Goal: Transaction & Acquisition: Obtain resource

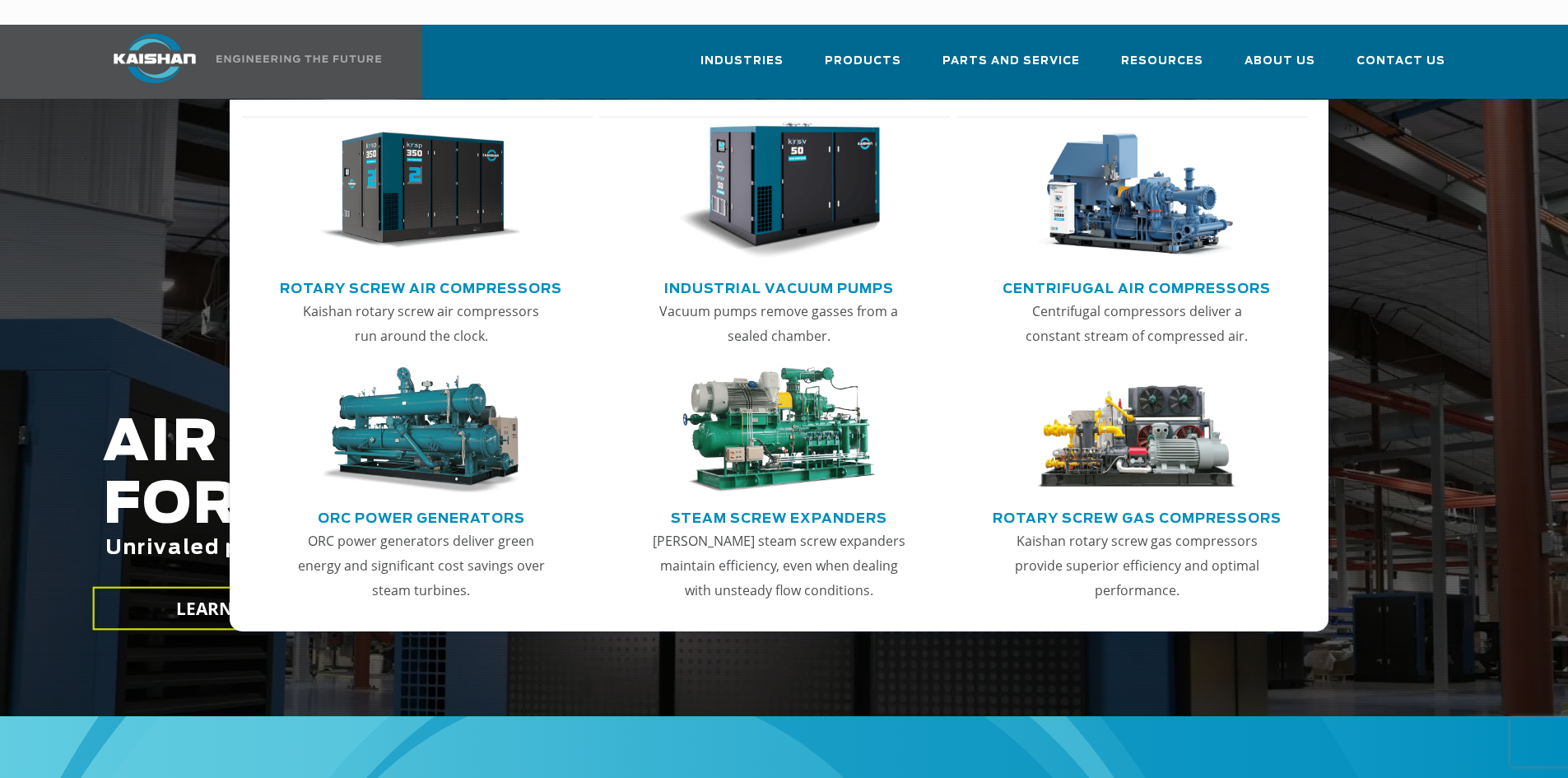
click at [459, 274] on link "Rotary Screw Air Compressors" at bounding box center [421, 286] width 282 height 24
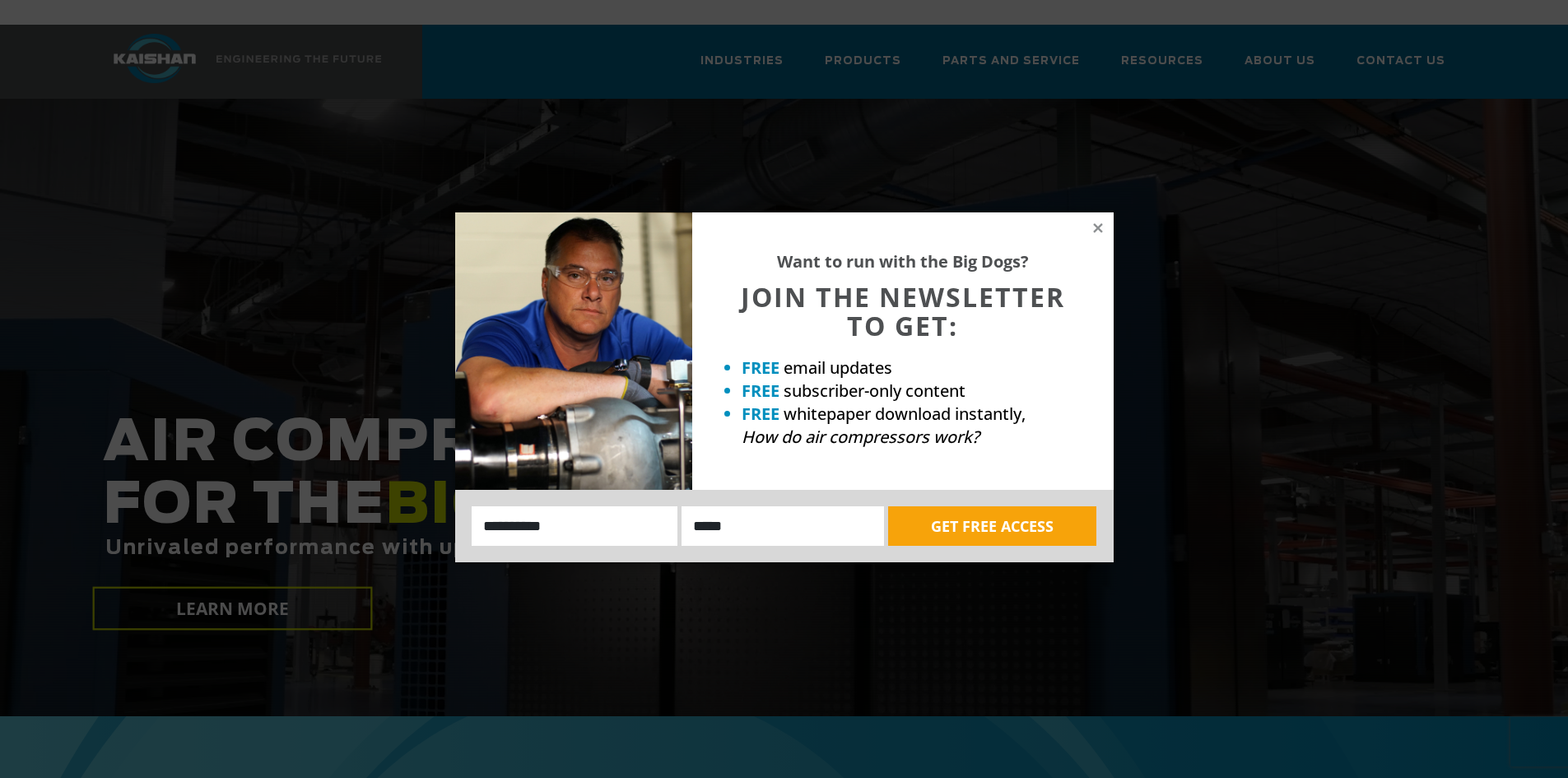
click at [1094, 231] on icon at bounding box center [1098, 227] width 9 height 9
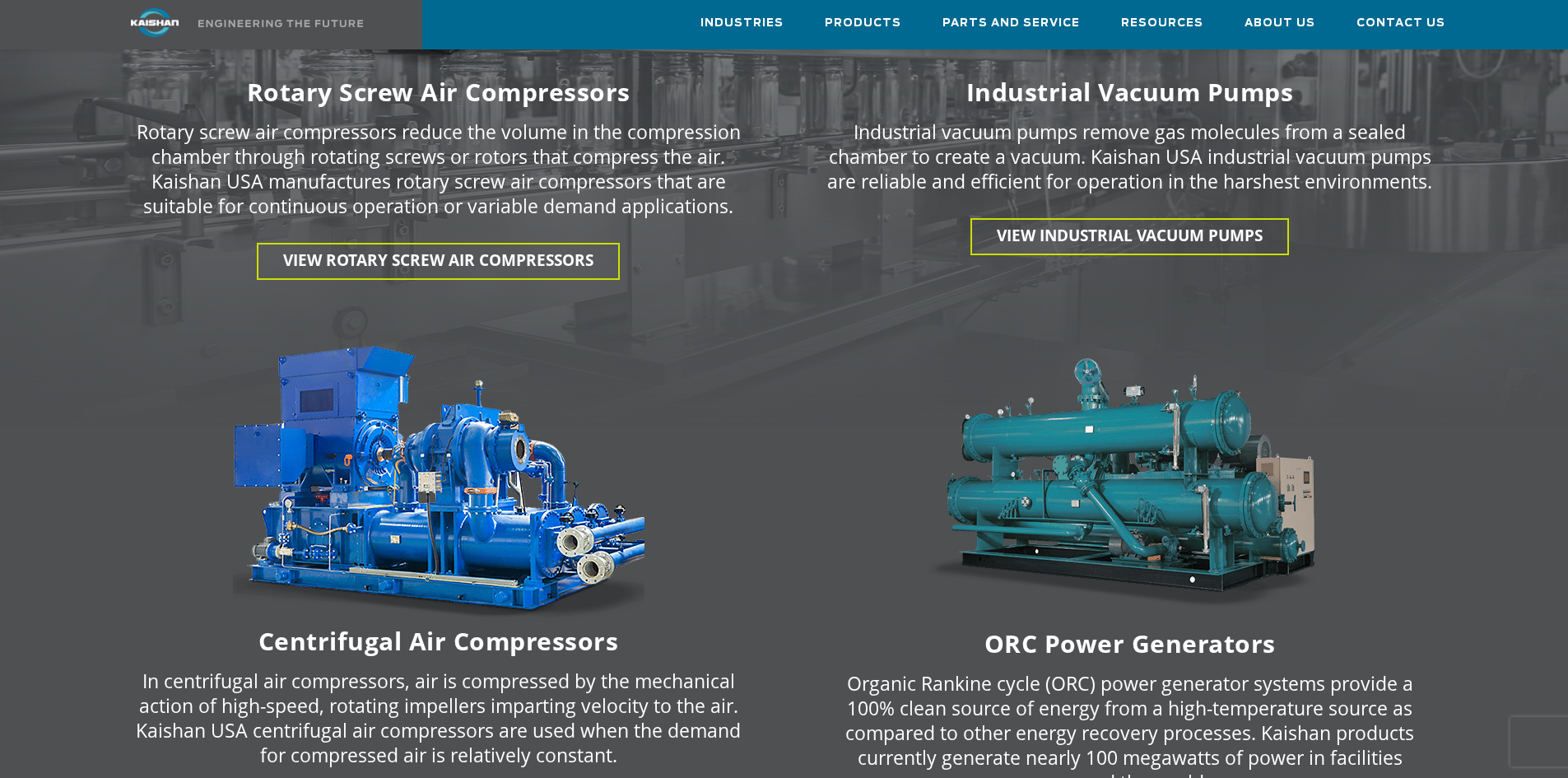
scroll to position [2881, 0]
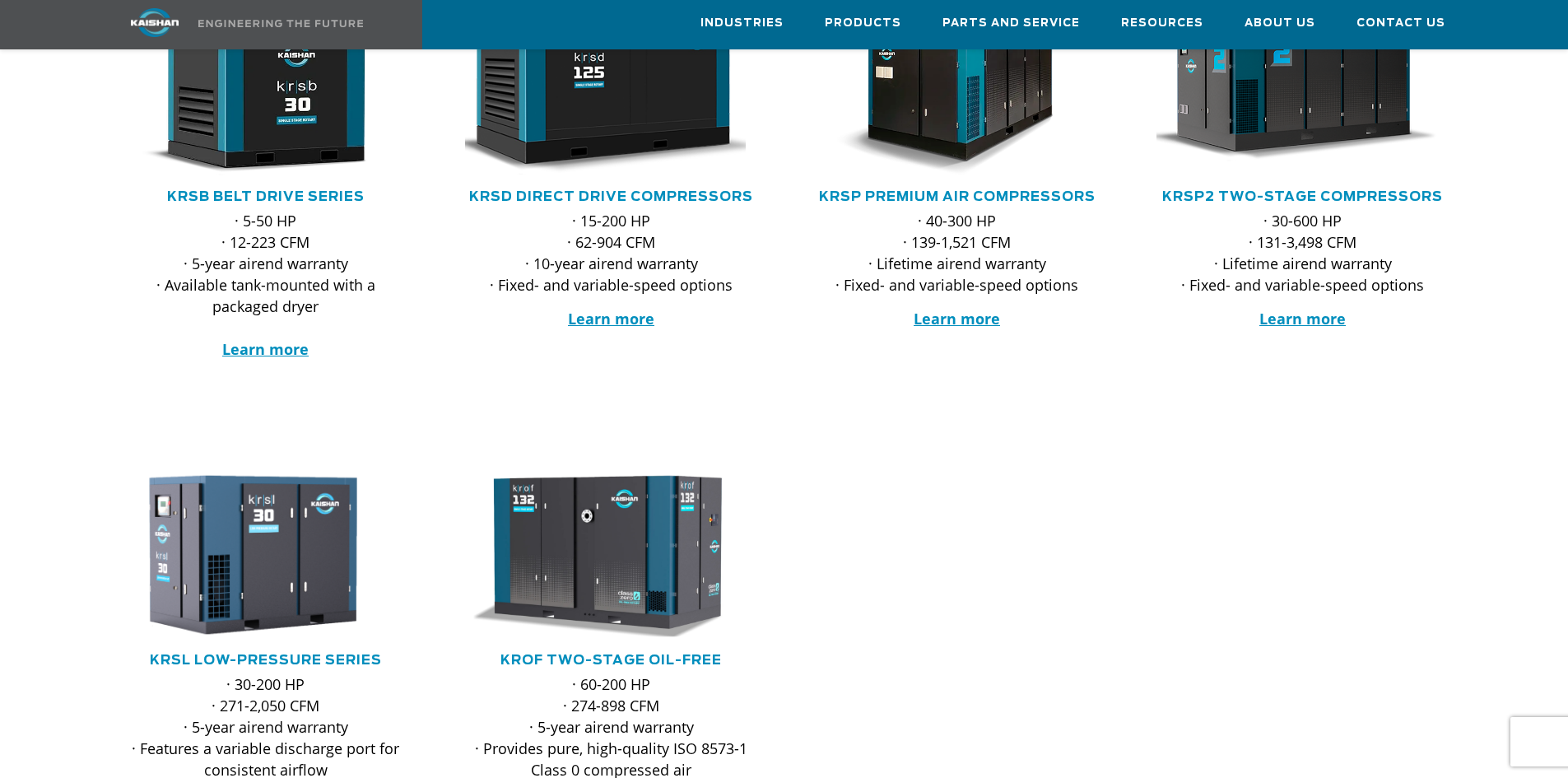
scroll to position [411, 0]
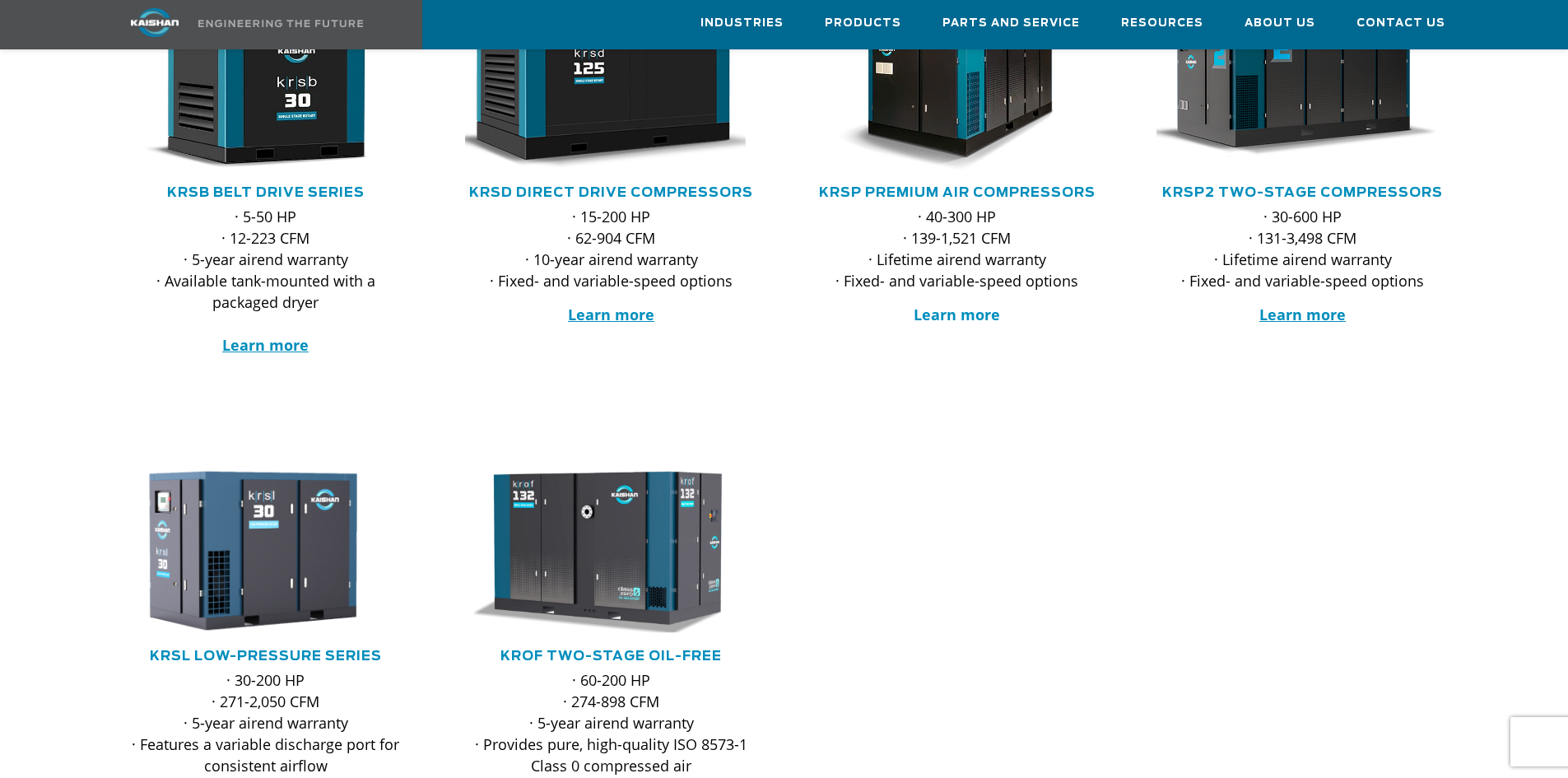
click at [982, 305] on strong "Learn more" at bounding box center [957, 314] width 86 height 20
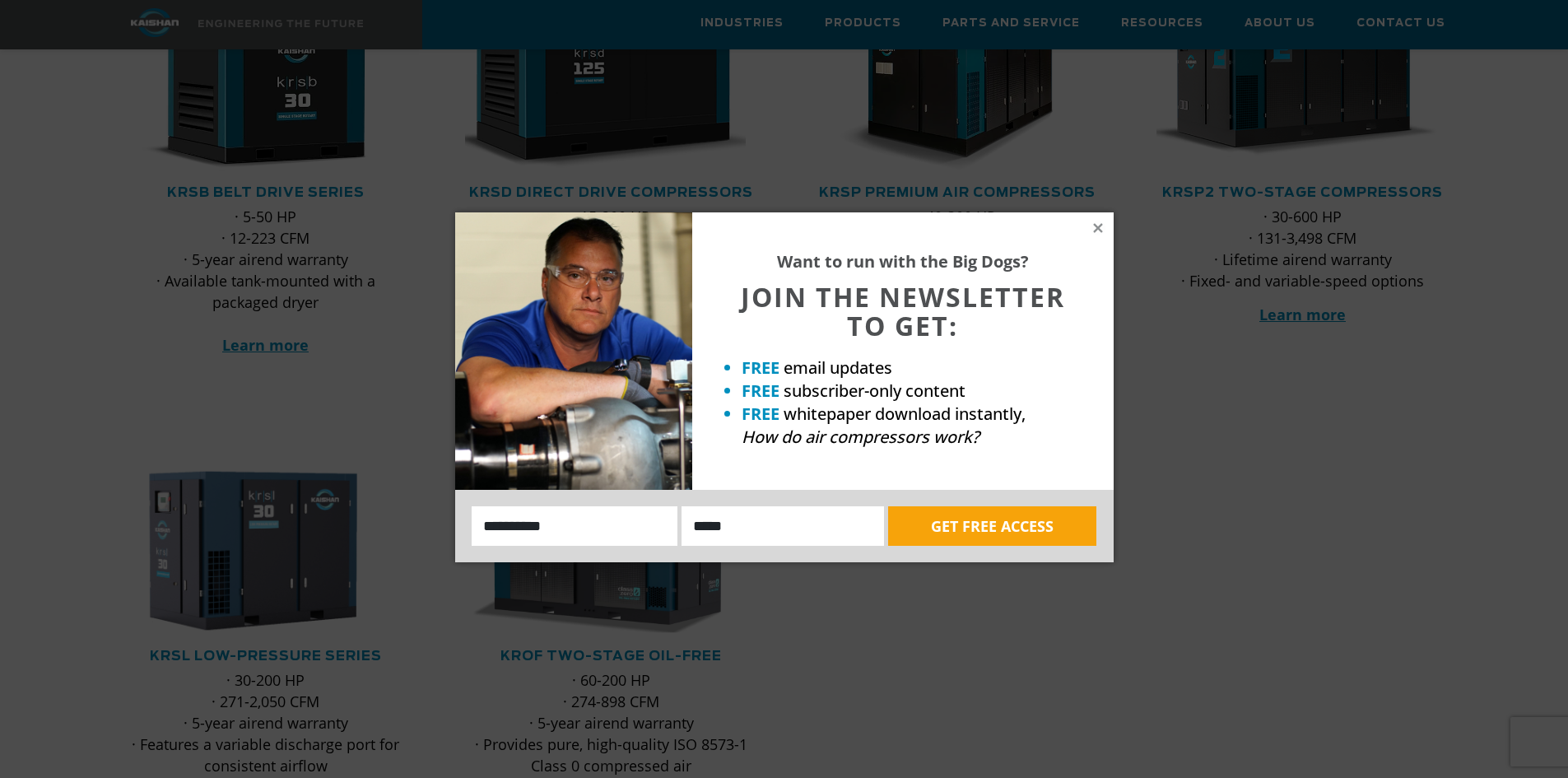
click at [1094, 227] on icon at bounding box center [1098, 228] width 14 height 14
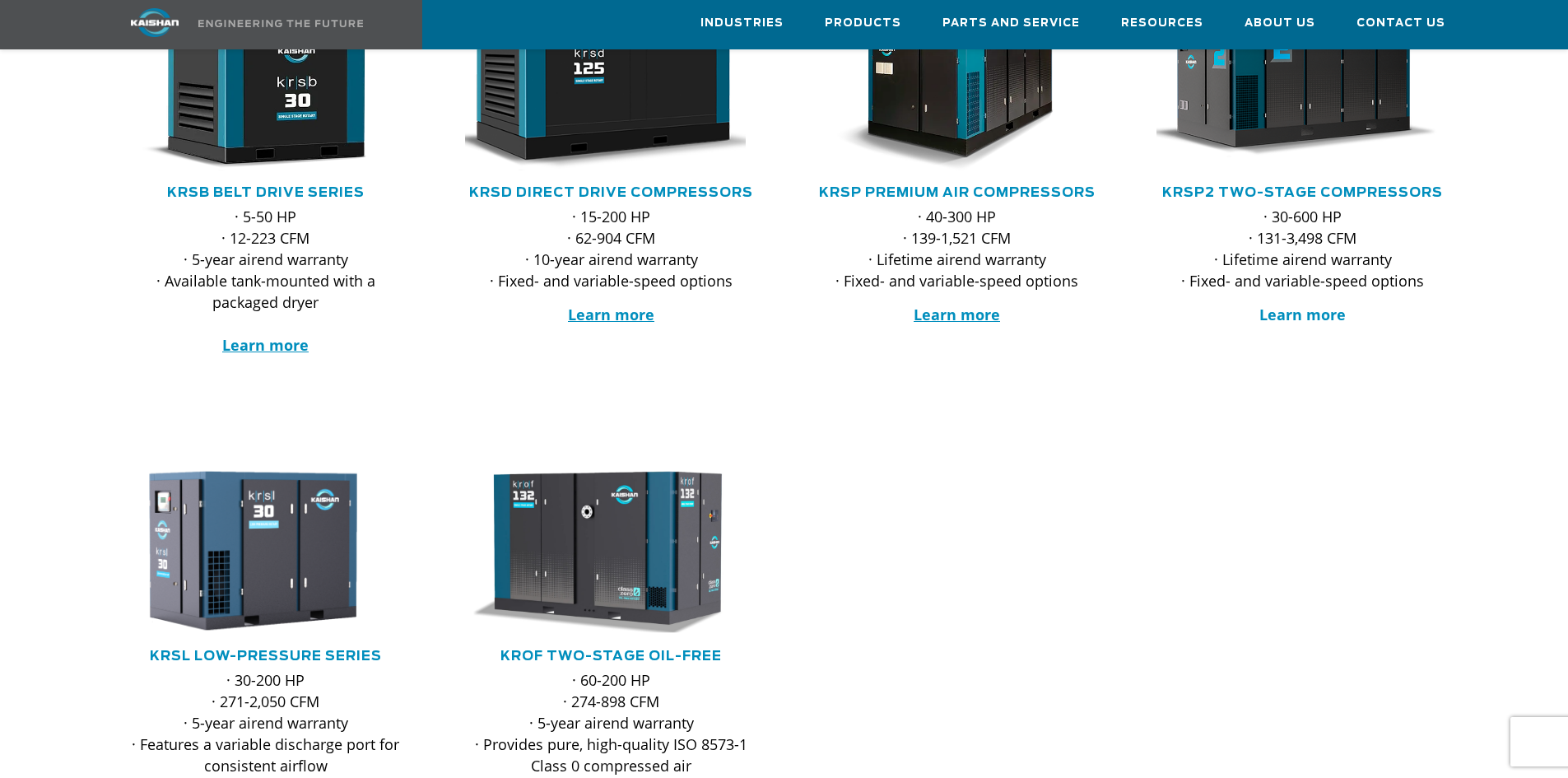
click at [1307, 305] on strong "Learn more" at bounding box center [1303, 314] width 86 height 20
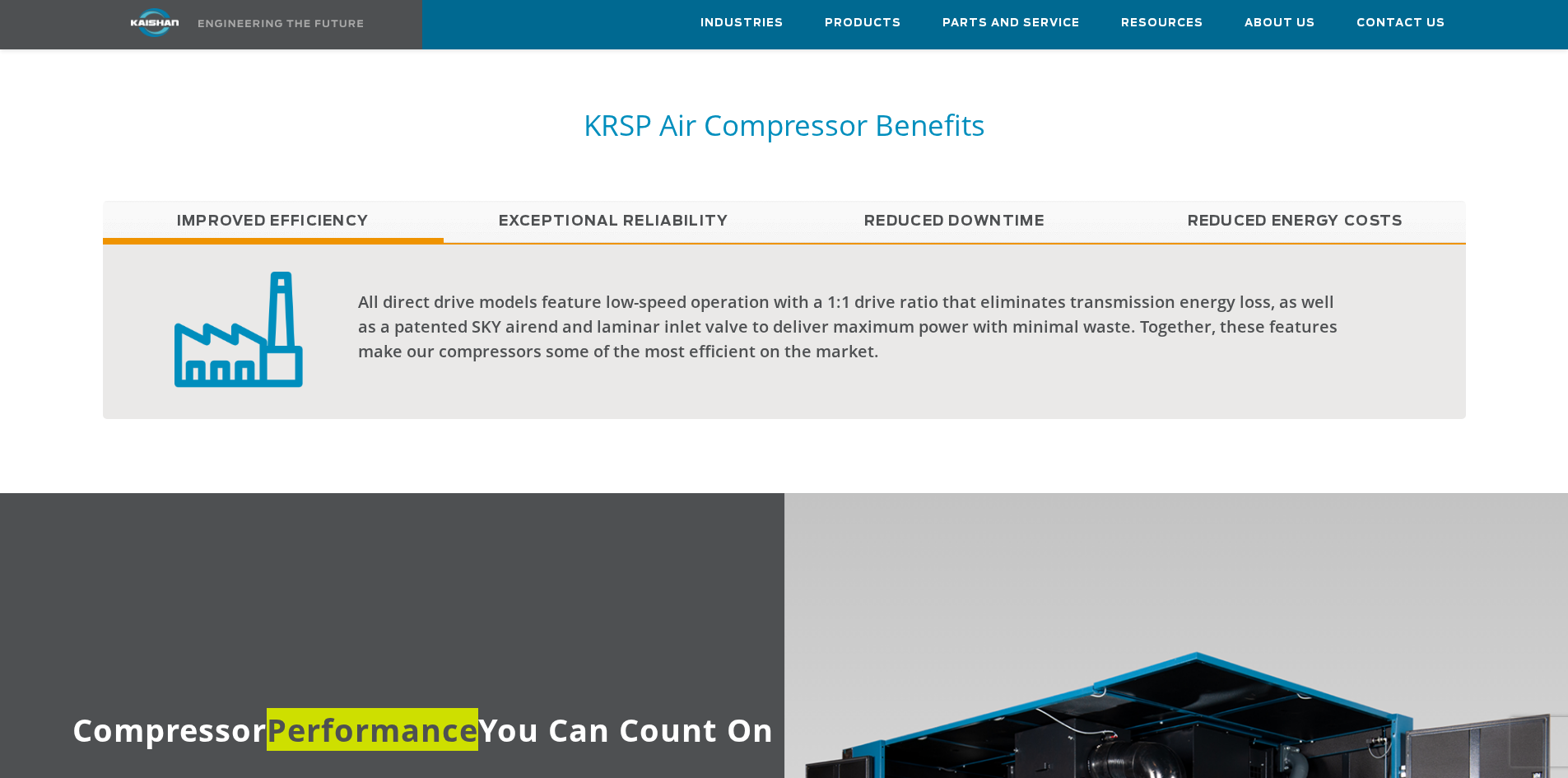
scroll to position [1481, 0]
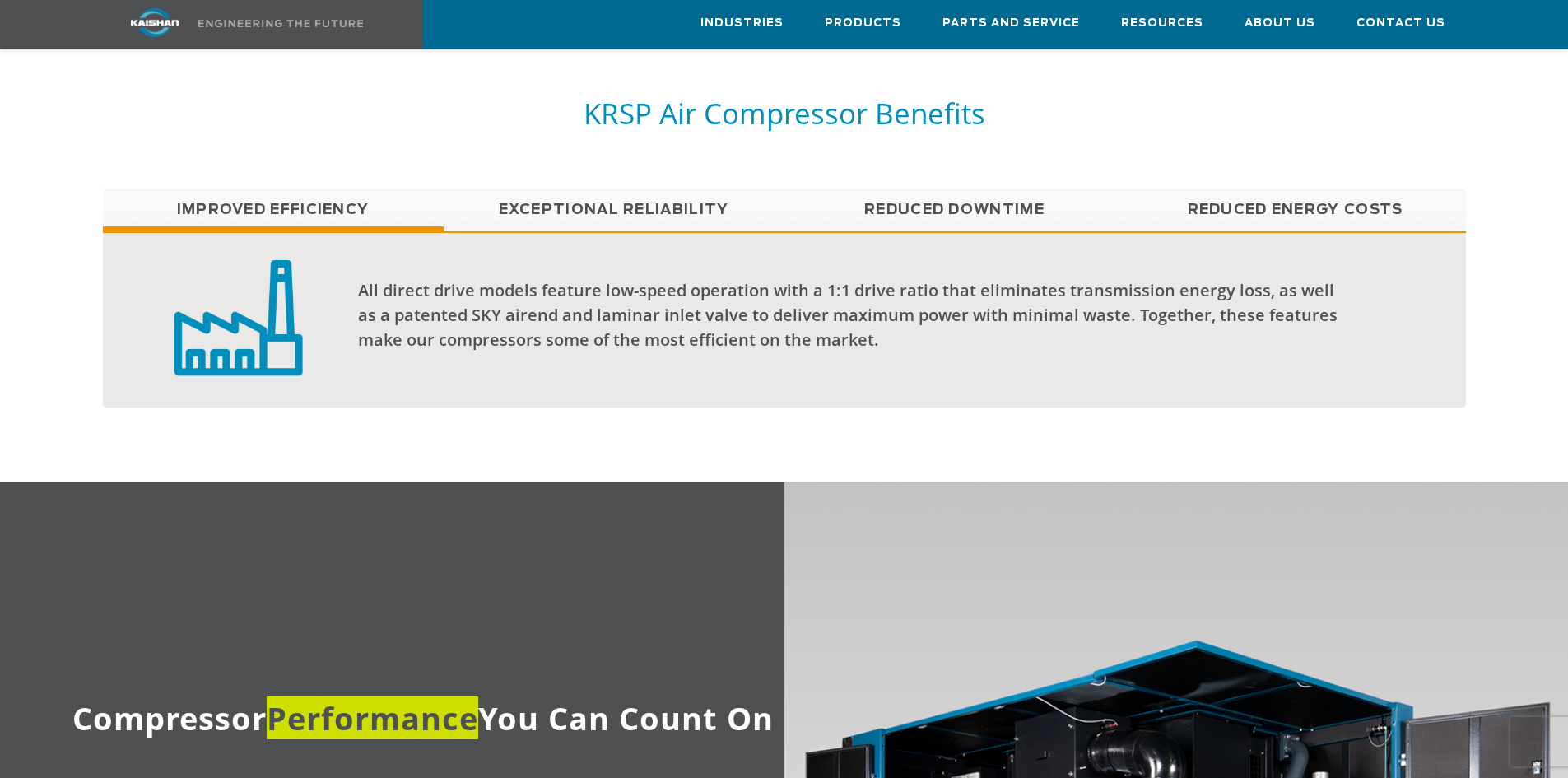
click at [546, 190] on link "Exceptional reliability" at bounding box center [614, 210] width 341 height 41
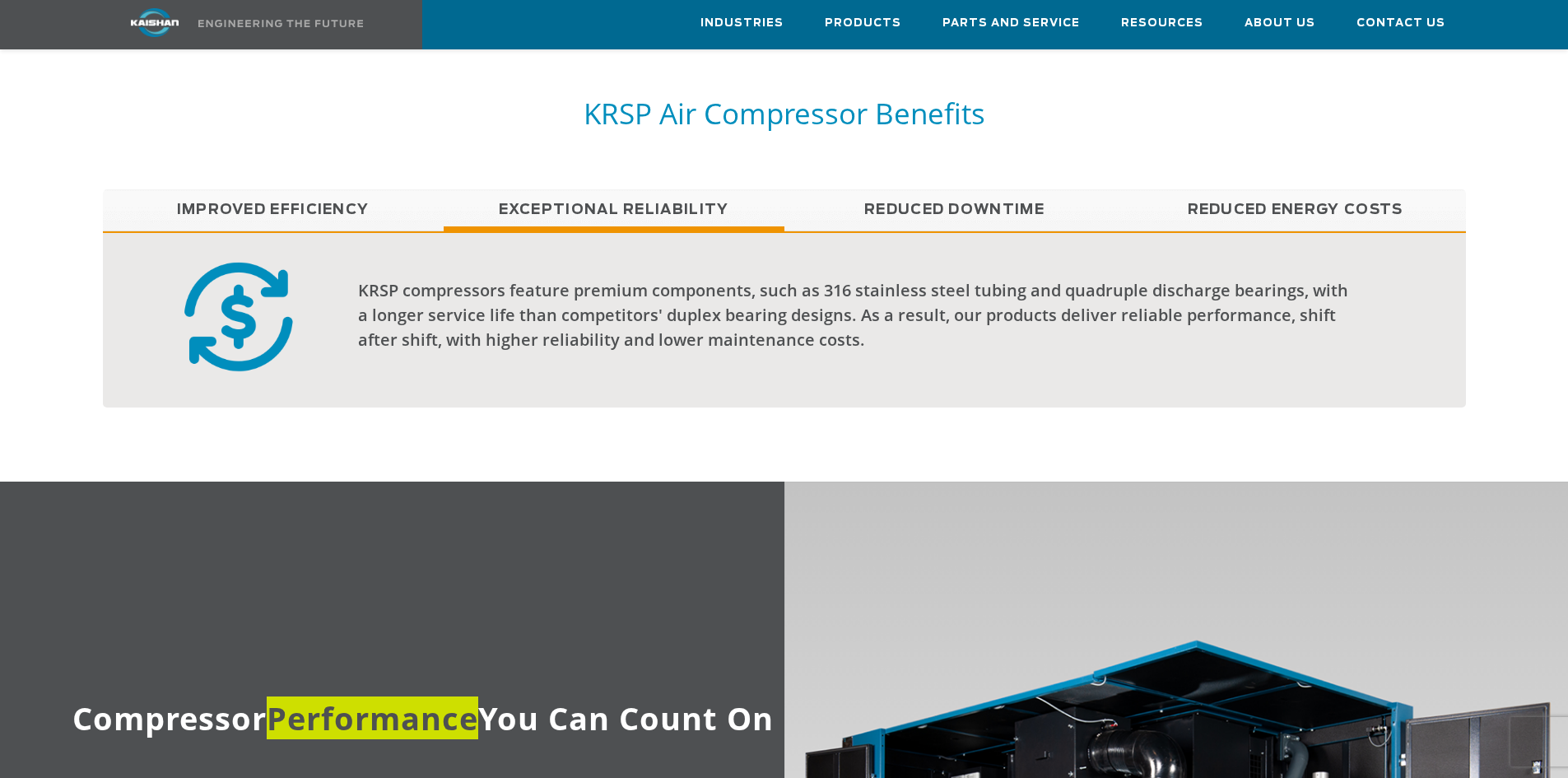
click at [924, 190] on link "Reduced Downtime" at bounding box center [954, 210] width 341 height 41
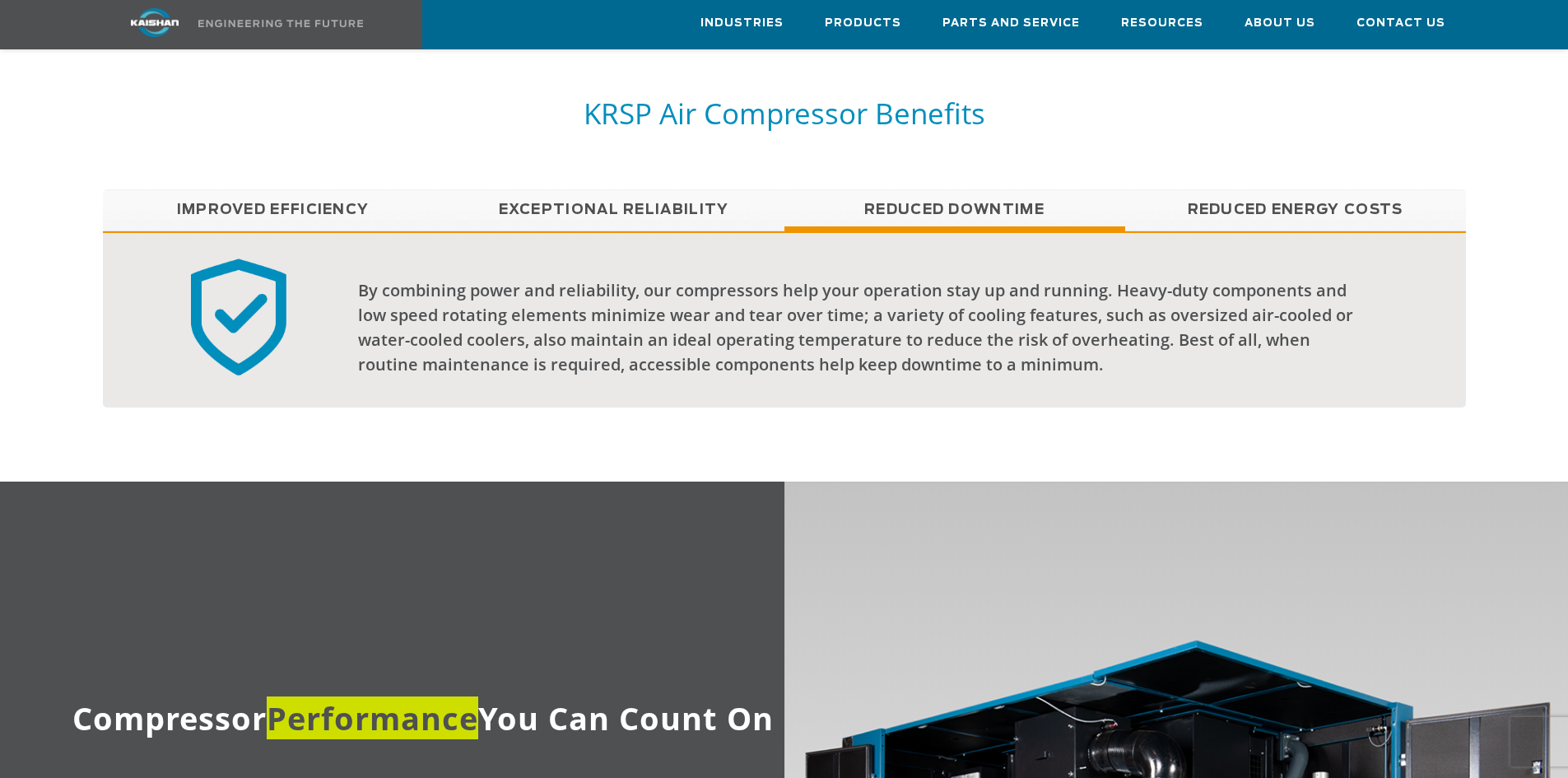
click at [1294, 190] on link "Reduced Energy Costs" at bounding box center [1295, 210] width 341 height 41
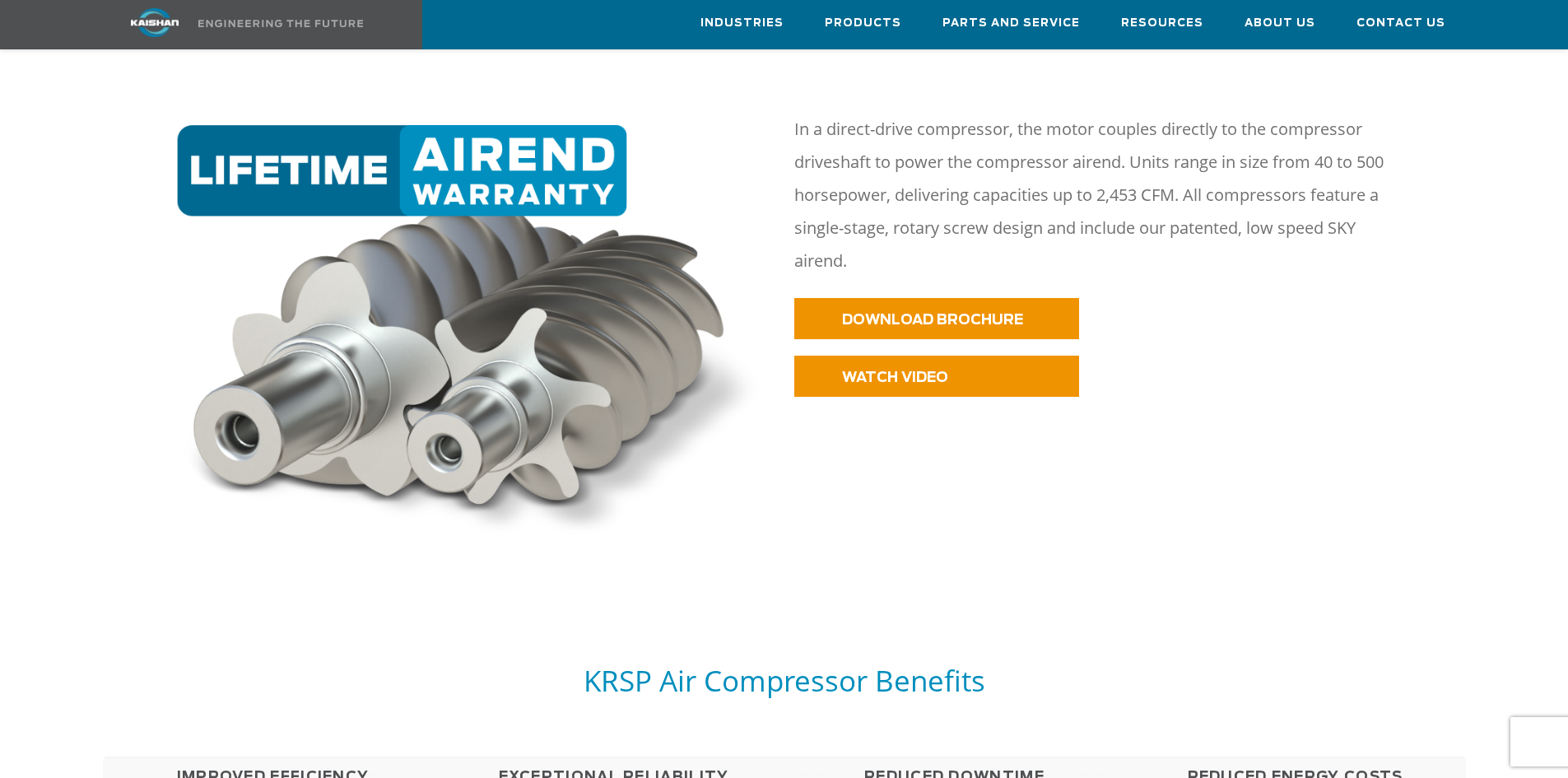
scroll to position [906, 0]
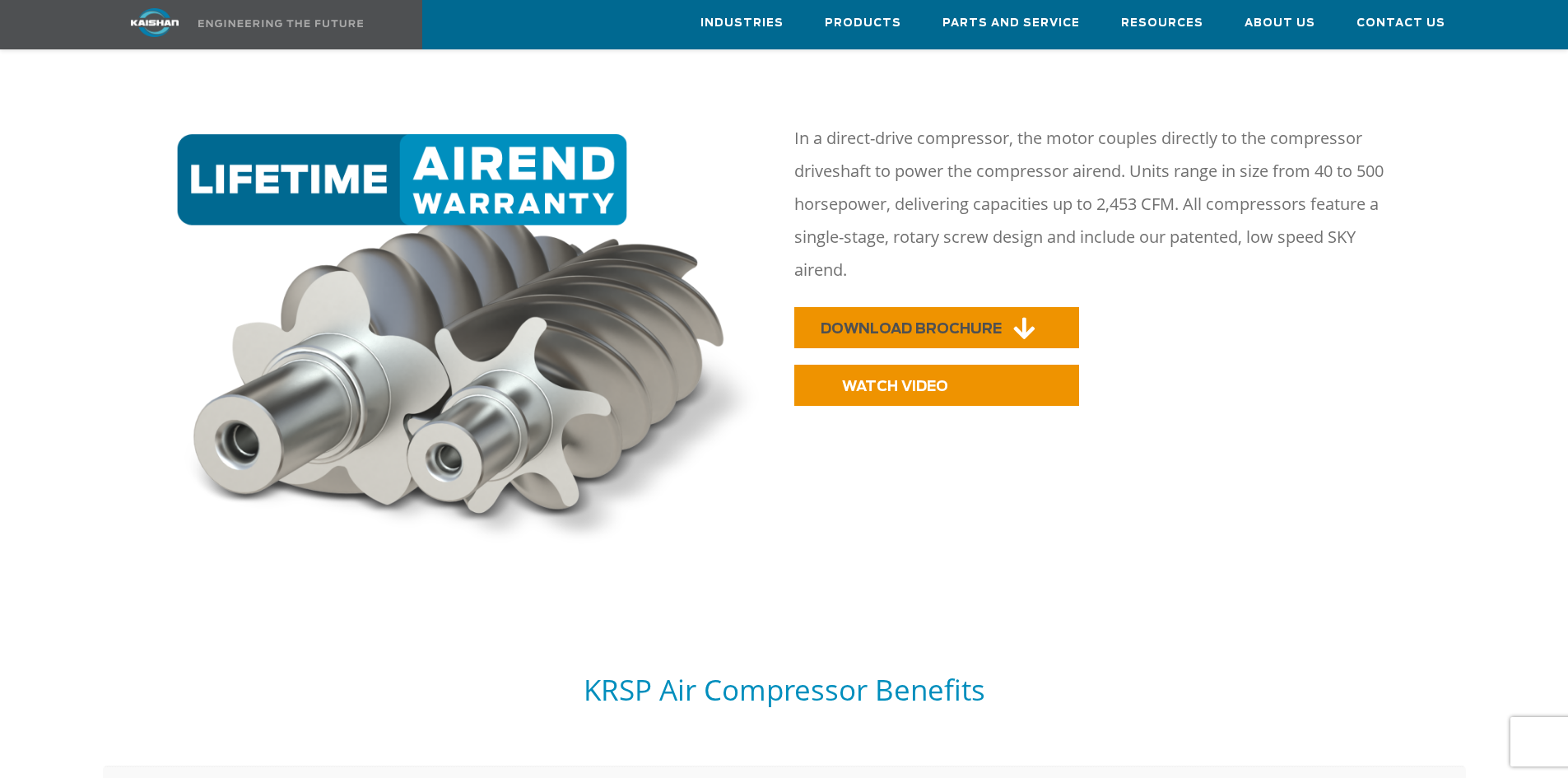
click at [941, 322] on span "DOWNLOAD BROCHURE" at bounding box center [911, 329] width 182 height 14
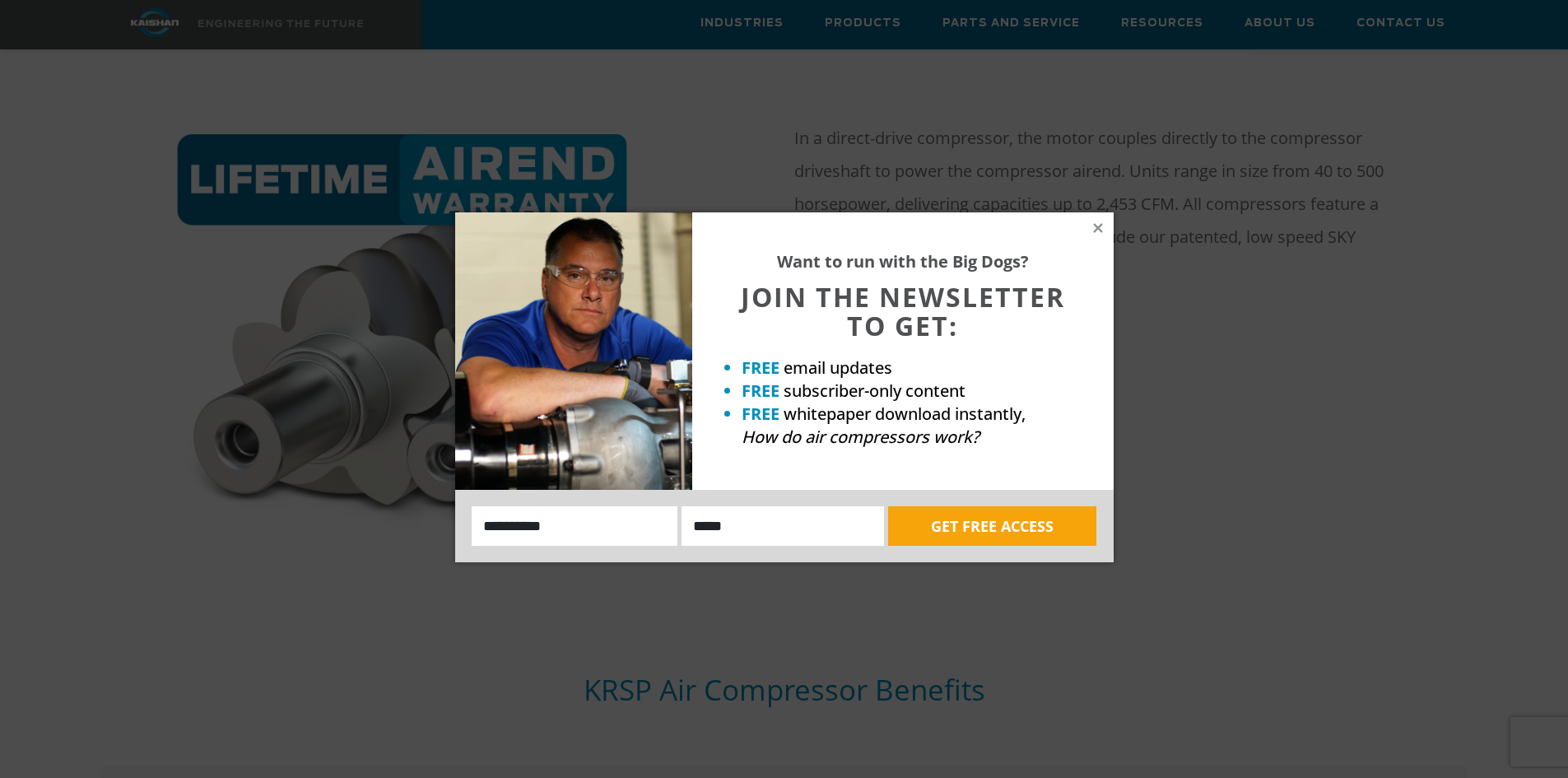
click at [1095, 225] on icon at bounding box center [1098, 227] width 9 height 9
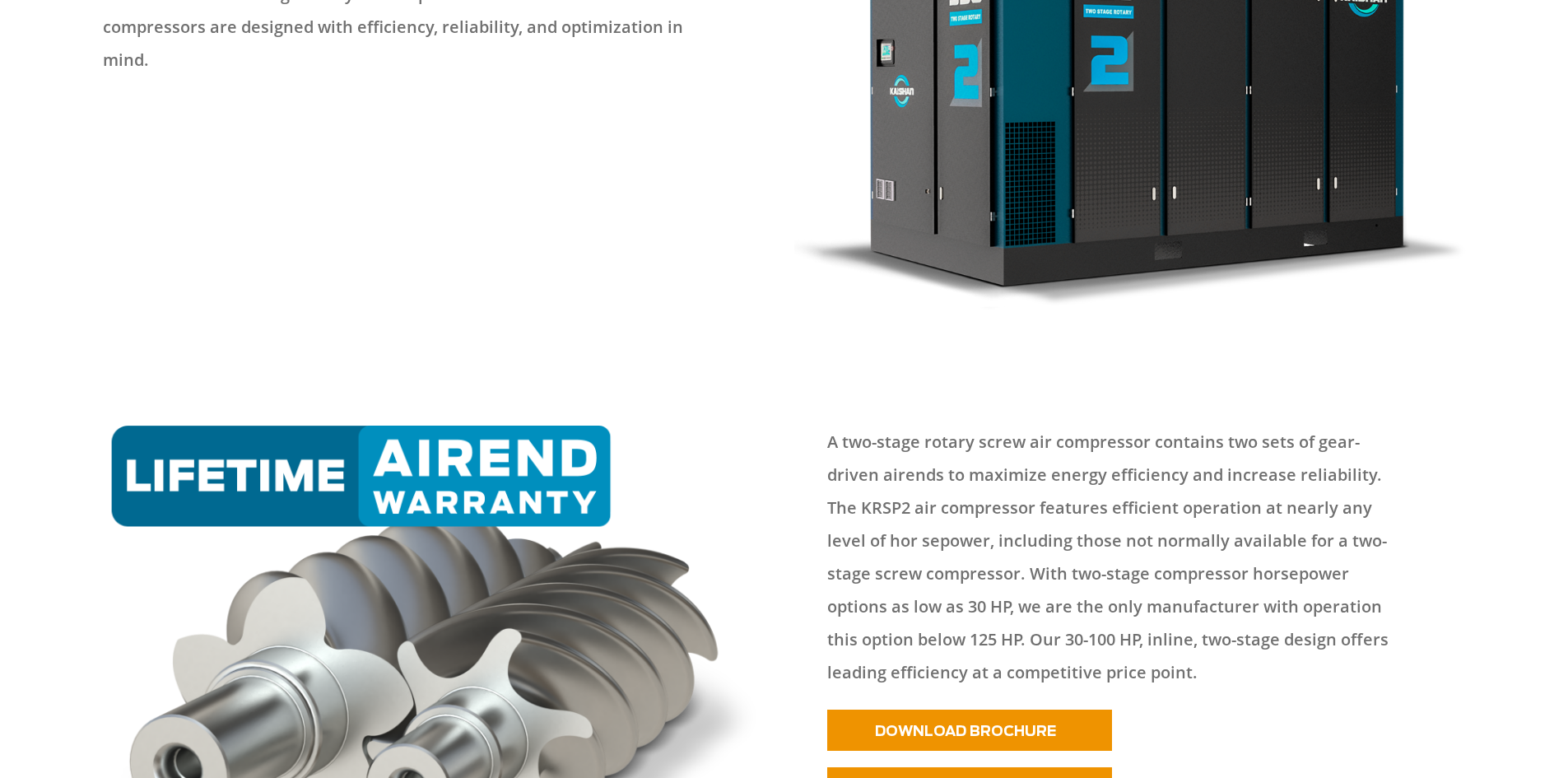
scroll to position [494, 0]
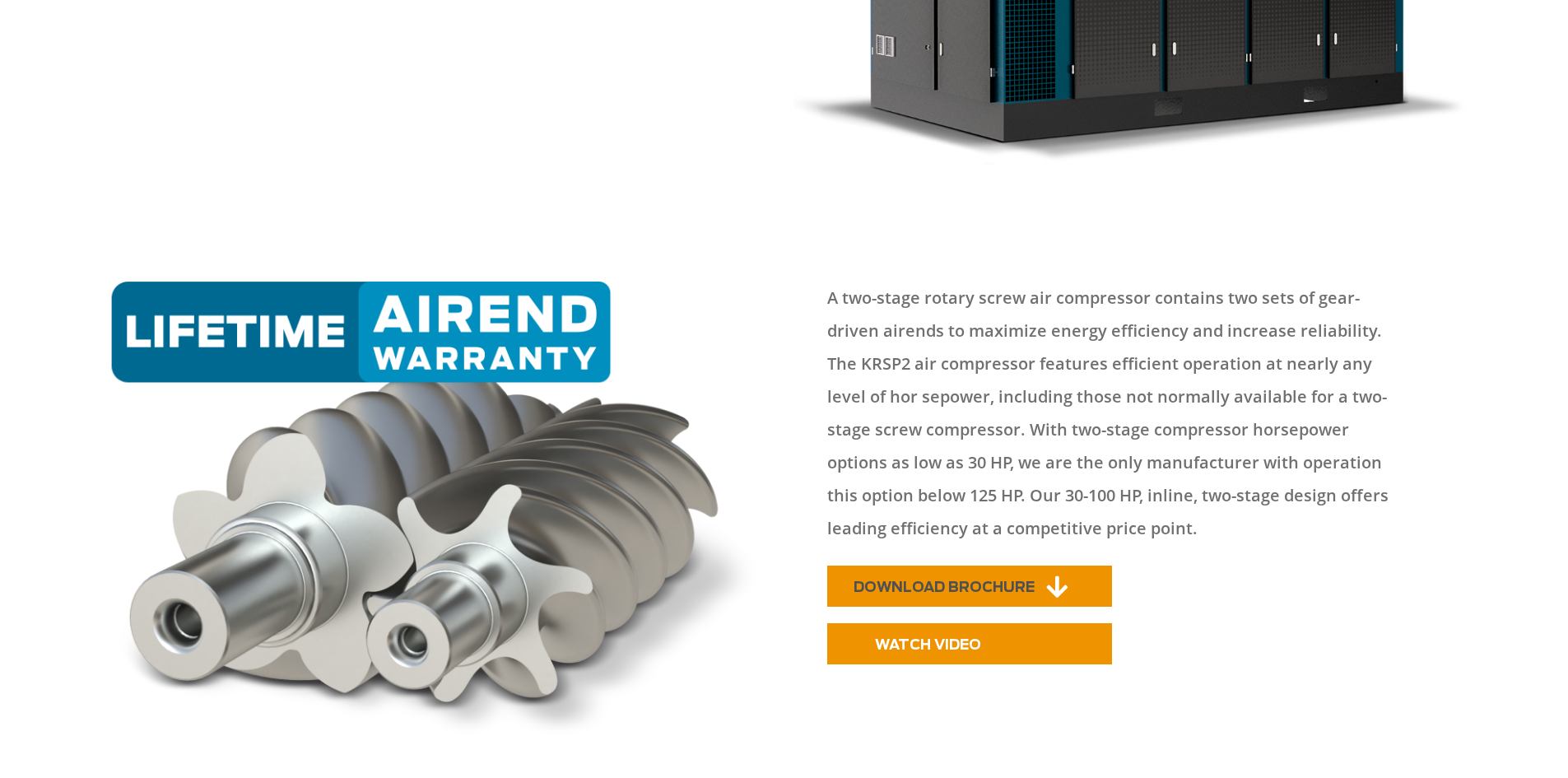
click at [940, 580] on span "DOWNLOAD BROCHURE" at bounding box center [944, 588] width 182 height 14
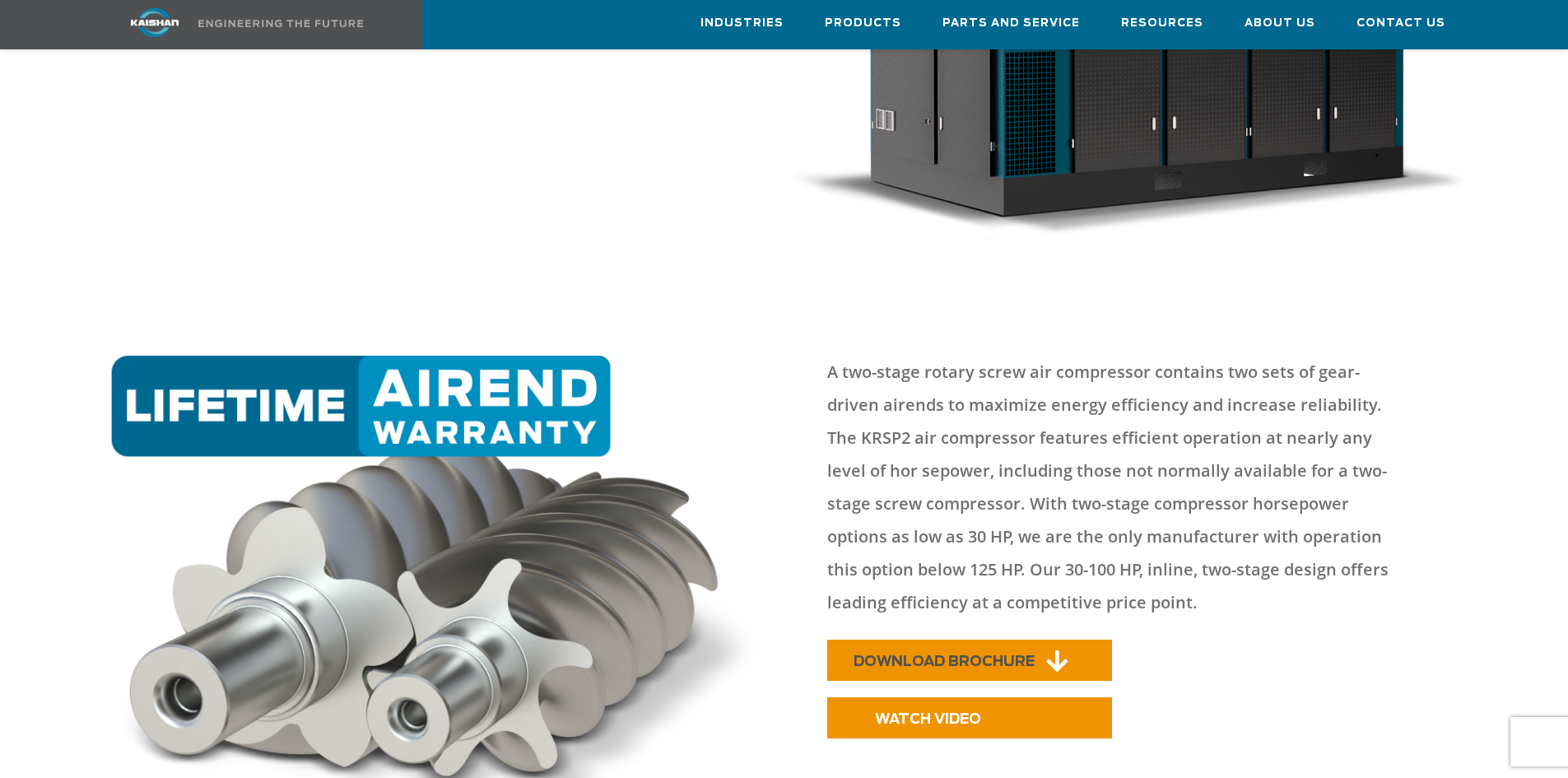
scroll to position [568, 0]
